Goal: Find specific page/section: Find specific page/section

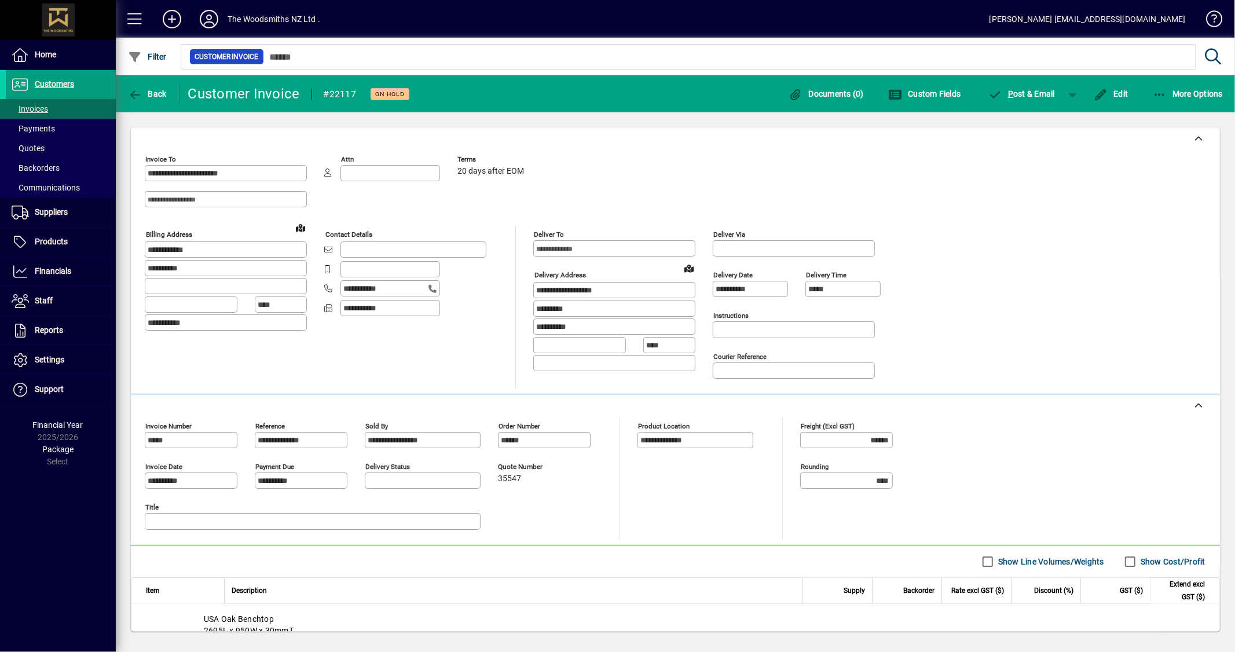
scroll to position [166, 0]
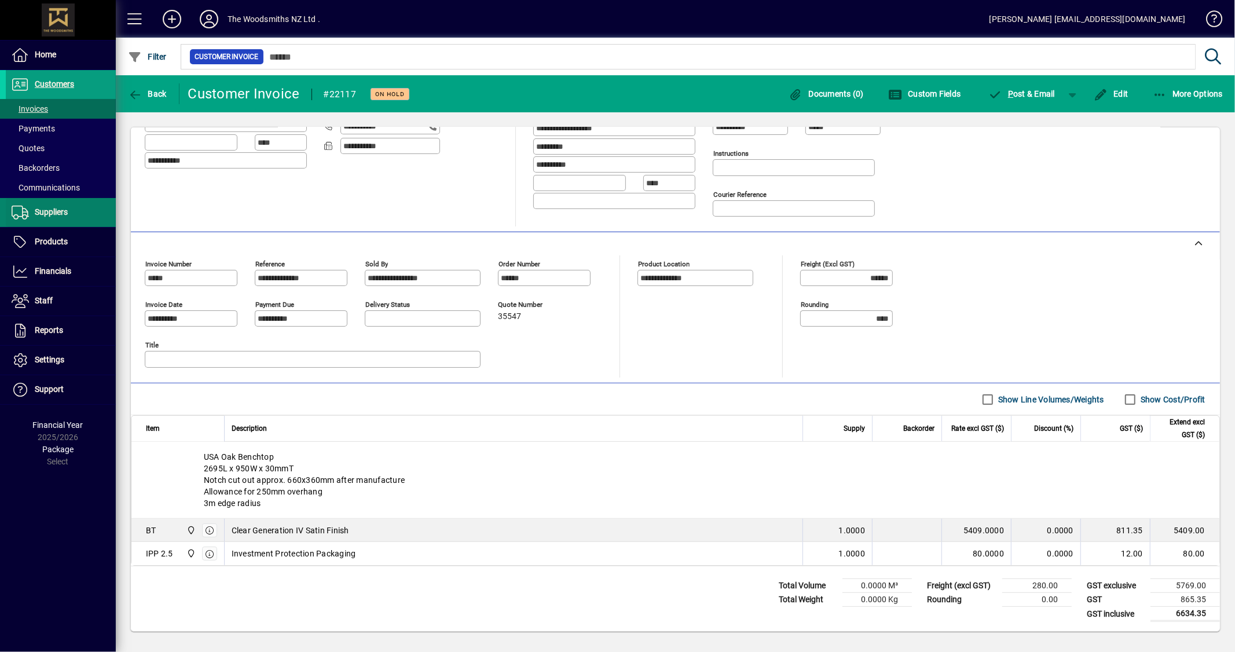
click at [50, 217] on span "Suppliers" at bounding box center [37, 213] width 62 height 14
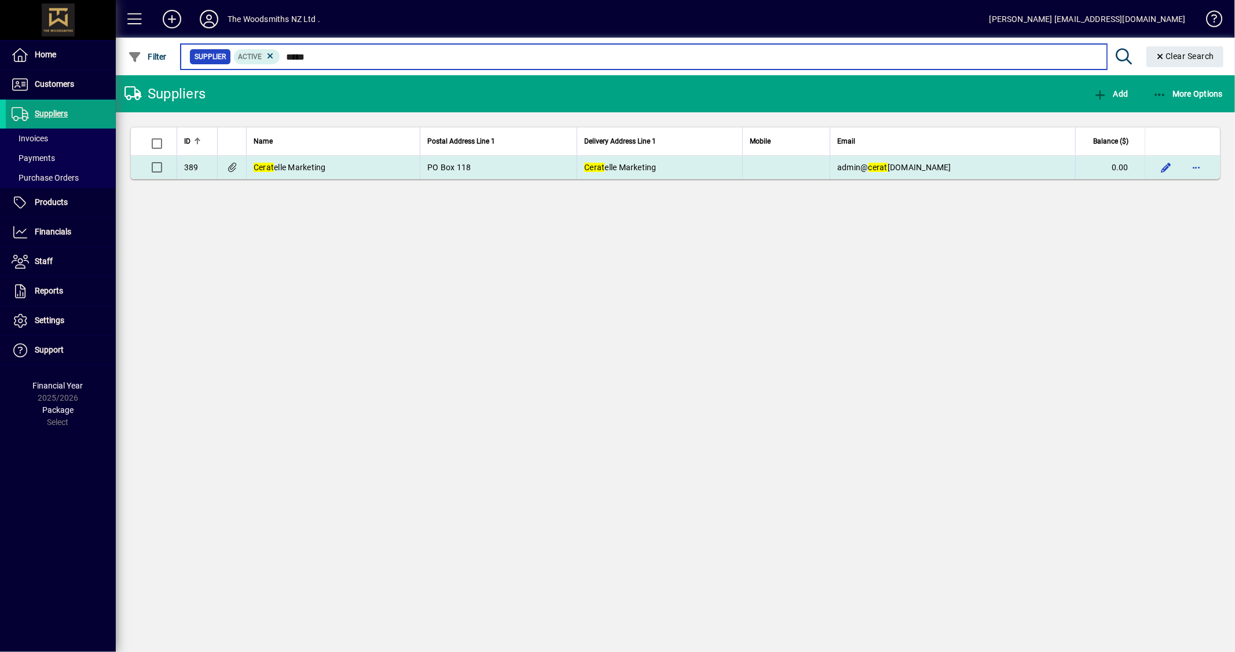
type input "*****"
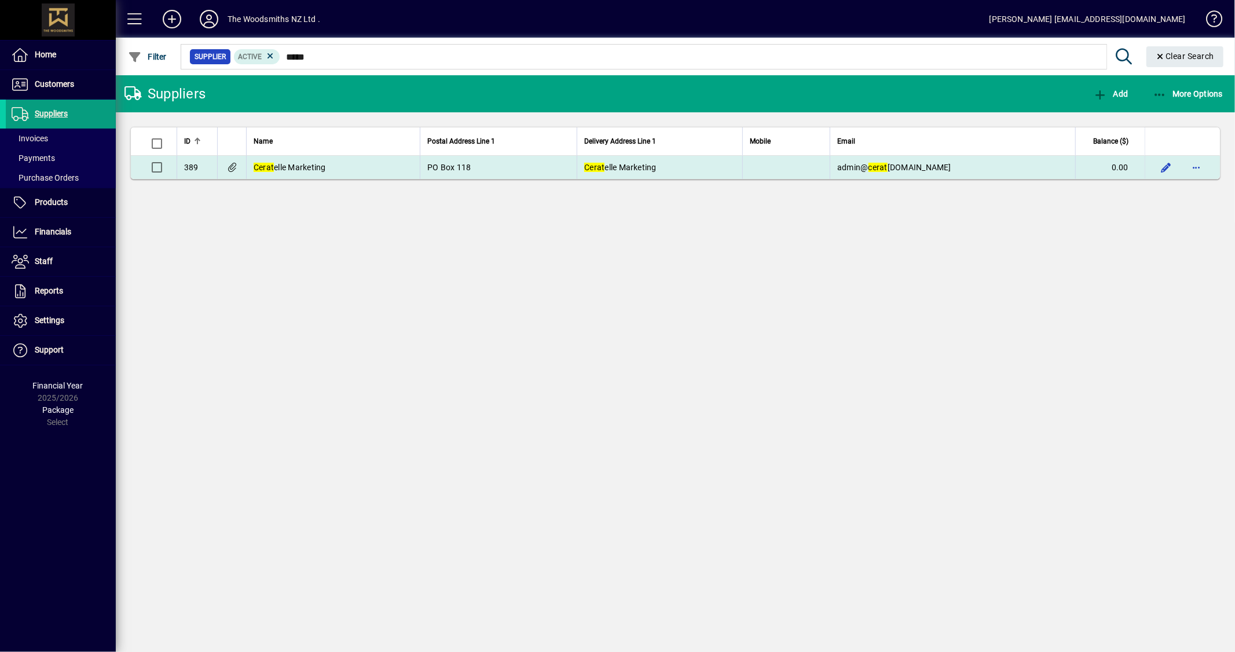
click at [563, 170] on td "PO Box 118" at bounding box center [498, 167] width 157 height 23
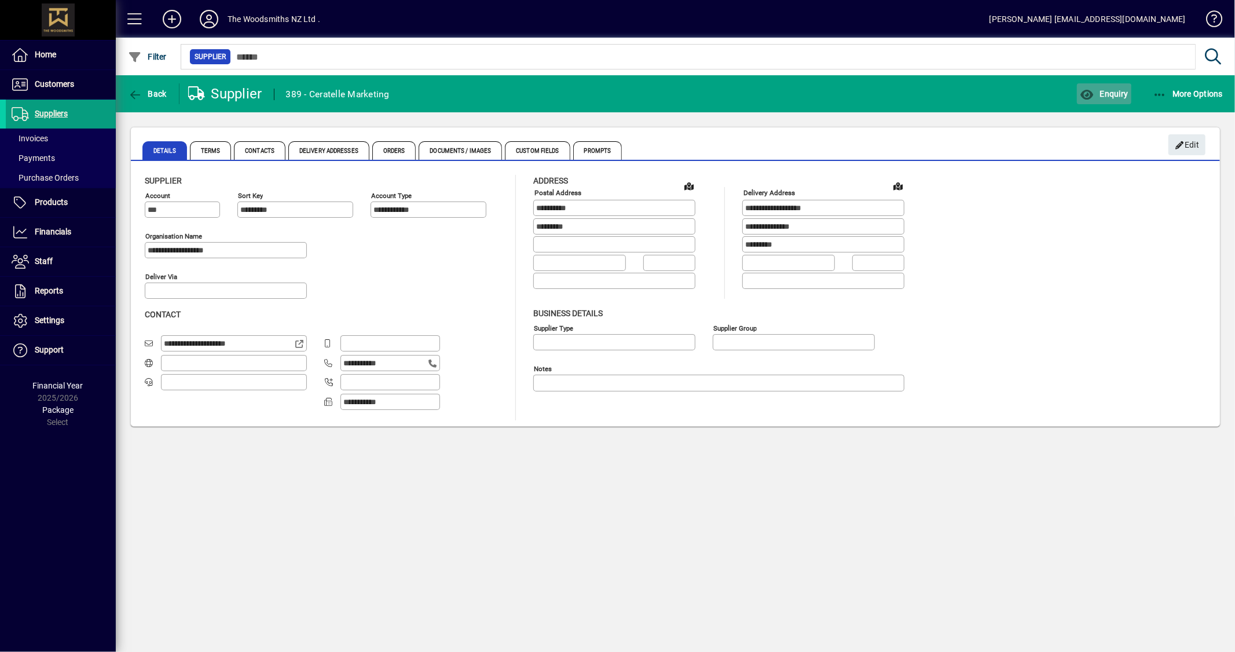
click at [1086, 99] on icon "button" at bounding box center [1087, 95] width 14 height 12
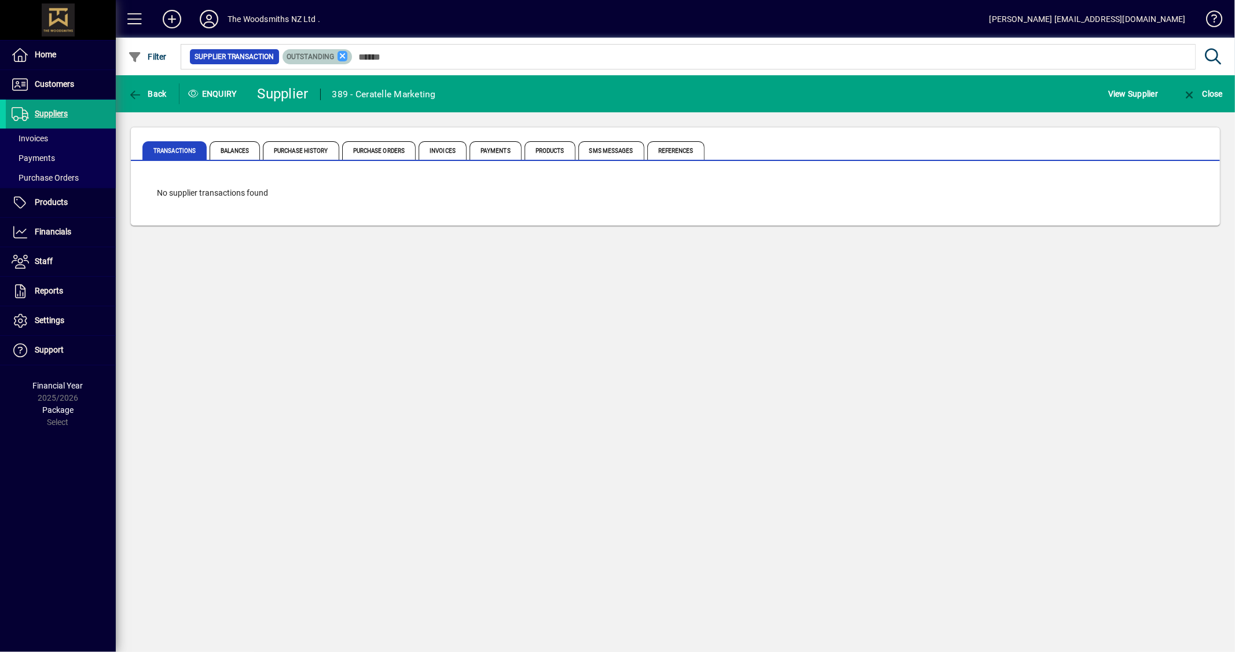
click at [342, 57] on icon at bounding box center [343, 56] width 10 height 10
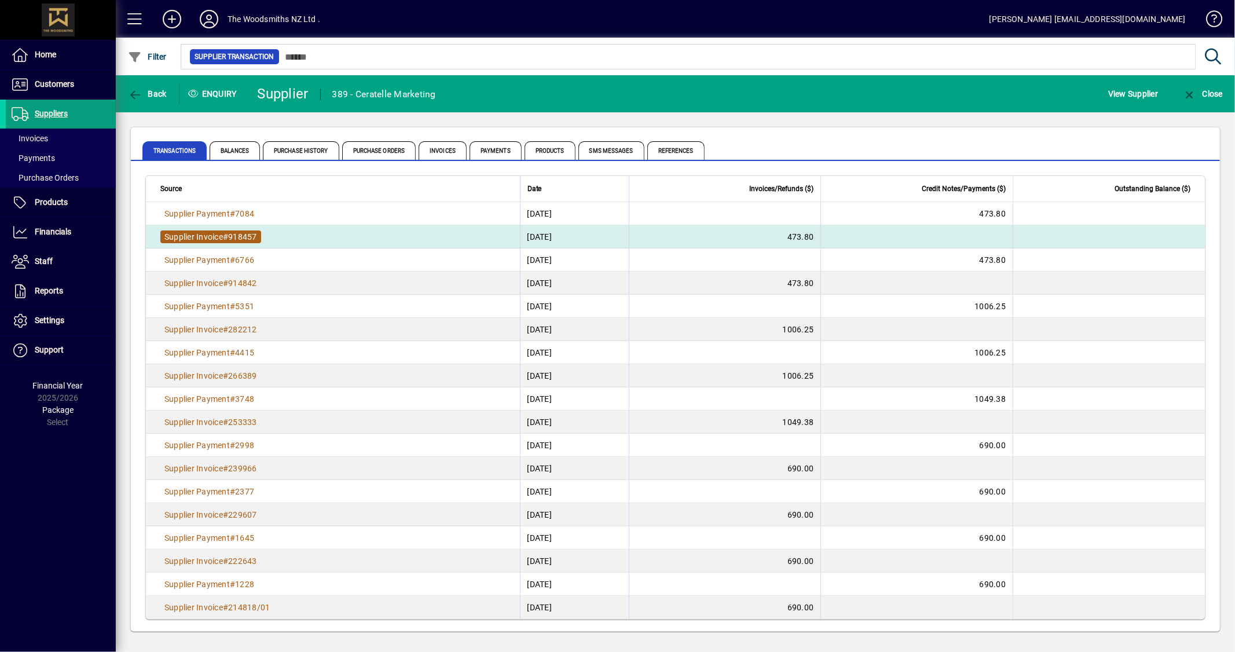
click at [201, 232] on span "Supplier Invoice" at bounding box center [193, 236] width 58 height 9
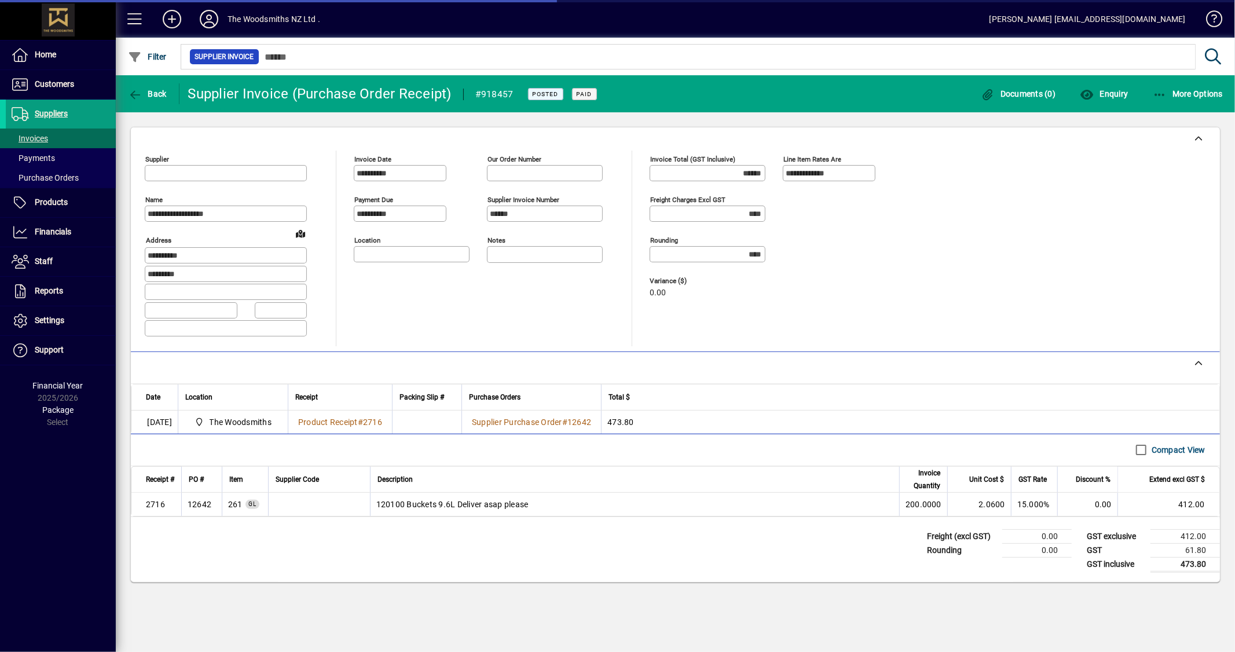
type input "**********"
drag, startPoint x: 453, startPoint y: 506, endPoint x: 366, endPoint y: 504, distance: 86.9
click at [366, 504] on tr "2716 12642 261 GL 120100 Buckets 9.6L Deliver asap please 200.0000 2.0600 15.00…" at bounding box center [675, 504] width 1088 height 23
copy tr "120100 Buckets 9.6L"
